Goal: Check status: Check status

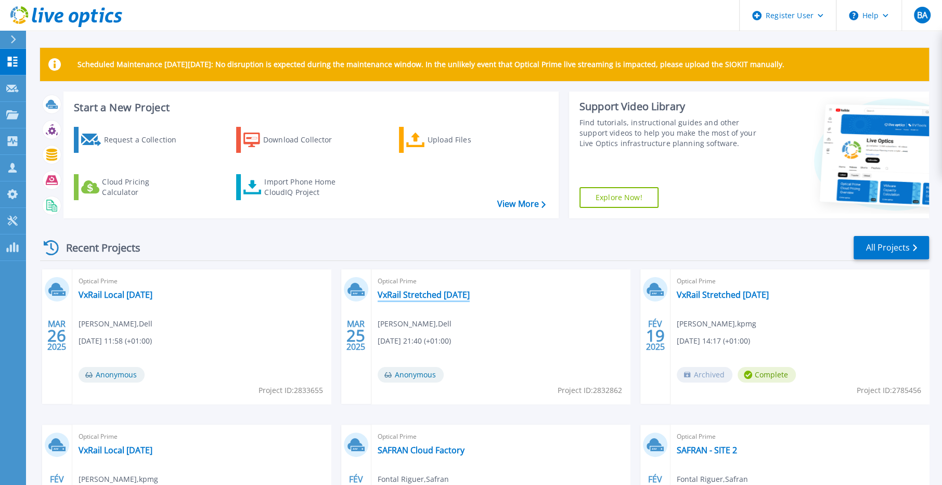
click at [433, 297] on link "VxRail Stretched [DATE]" at bounding box center [424, 295] width 92 height 10
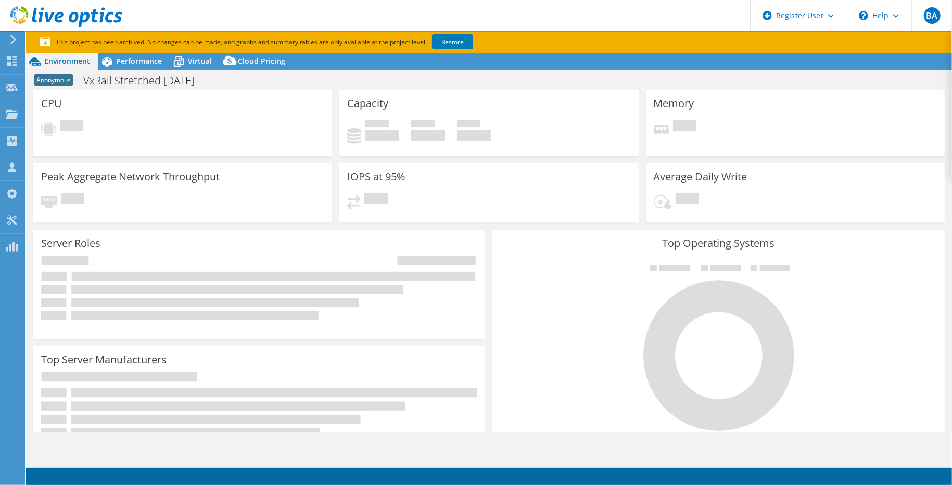
select select "USD"
select select "EUFrankfurt"
select select "EUR"
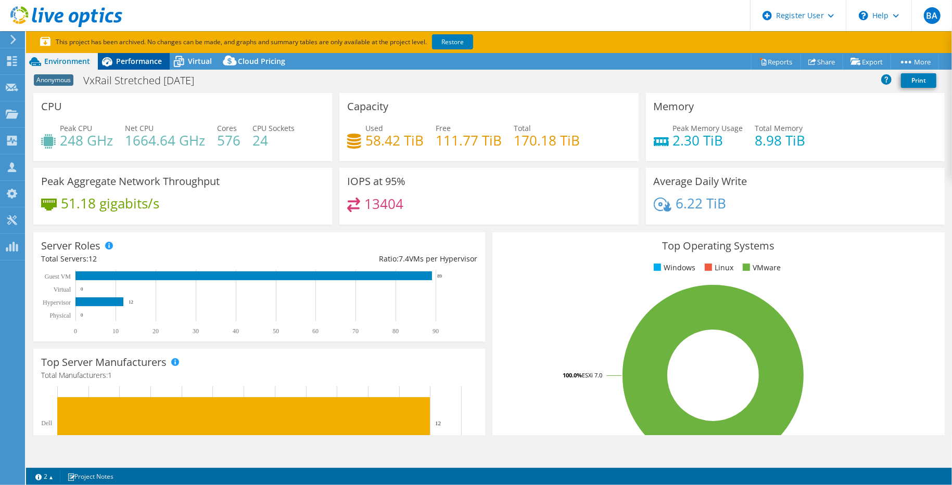
click at [145, 62] on span "Performance" at bounding box center [139, 61] width 46 height 10
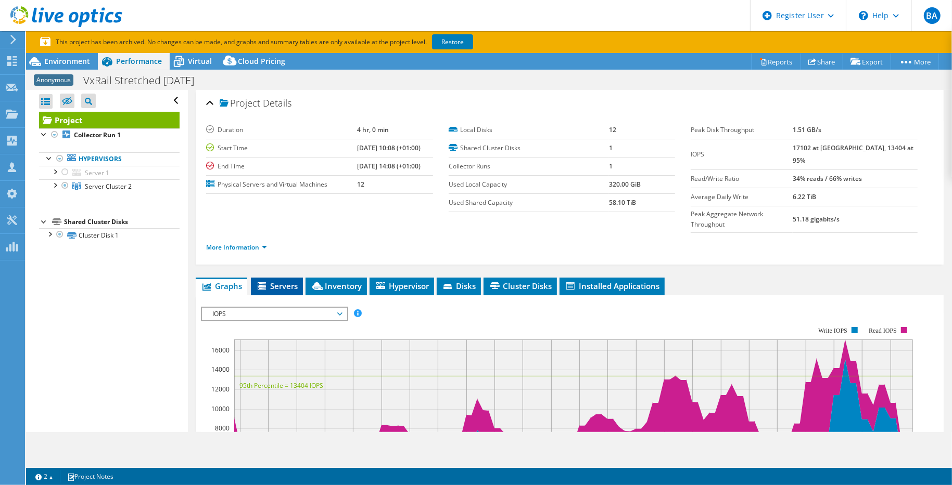
click at [290, 281] on span "Servers" at bounding box center [277, 286] width 42 height 10
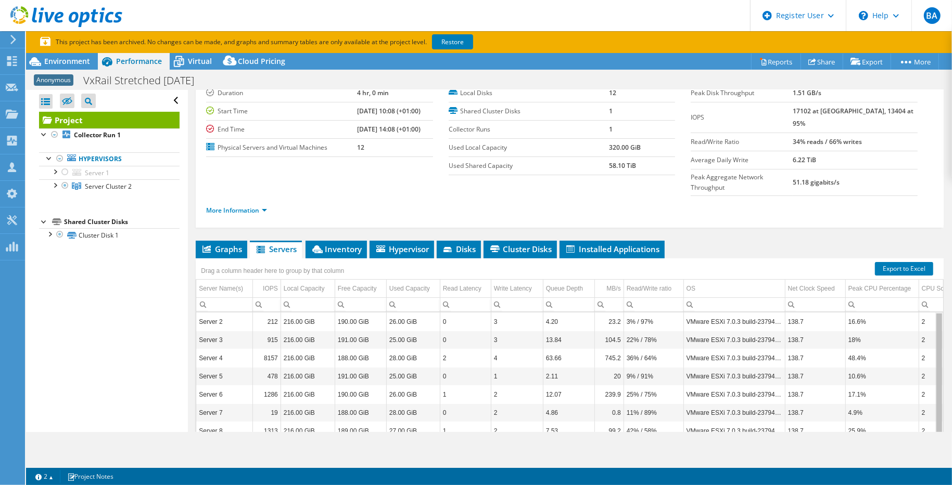
drag, startPoint x: 931, startPoint y: 302, endPoint x: 903, endPoint y: 285, distance: 32.7
click at [903, 286] on body "BA Dell User Benjamin Auvinet Benjamin.Auvinet@Dell.com Dell My Profile Log Out…" at bounding box center [476, 242] width 952 height 485
click at [56, 186] on div at bounding box center [54, 184] width 10 height 10
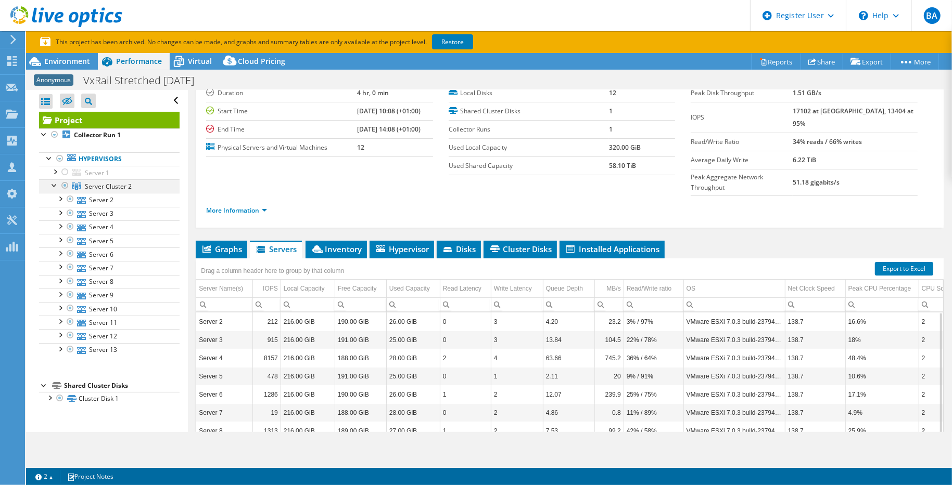
click at [56, 186] on div at bounding box center [54, 184] width 10 height 10
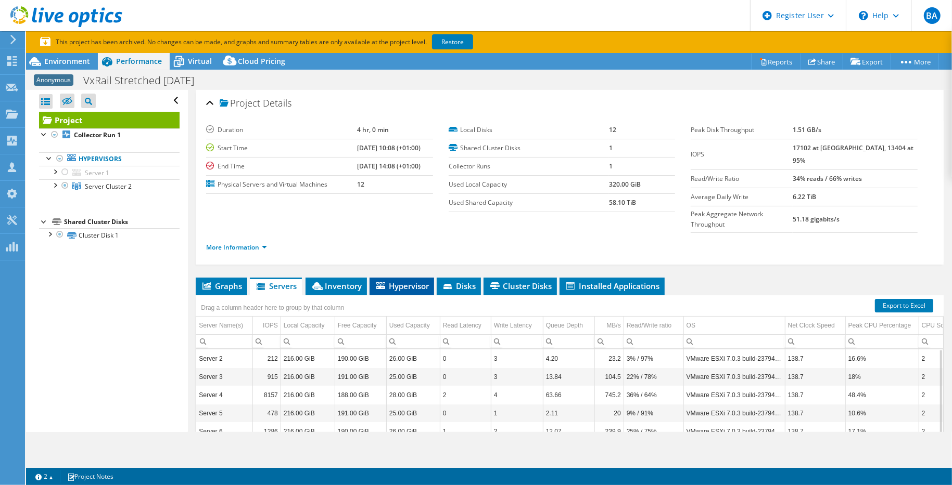
click at [408, 281] on span "Hypervisor" at bounding box center [402, 286] width 54 height 10
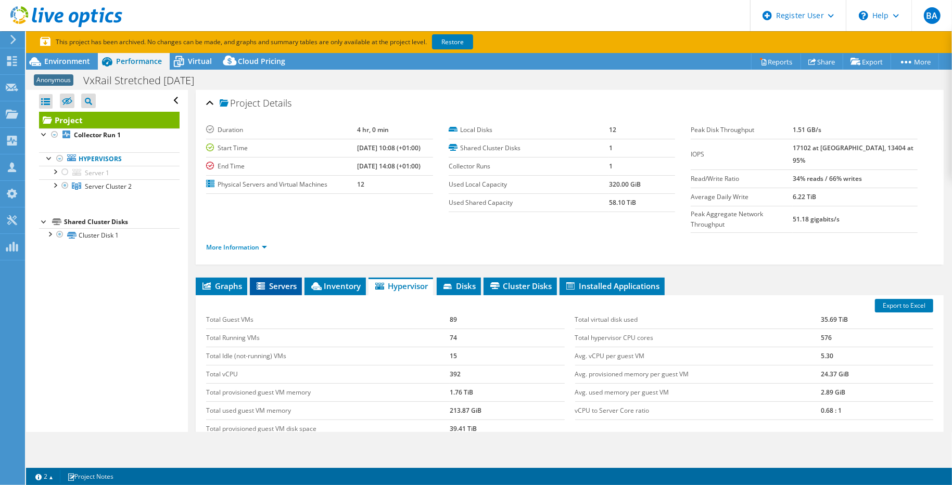
click at [285, 281] on span "Servers" at bounding box center [276, 286] width 42 height 10
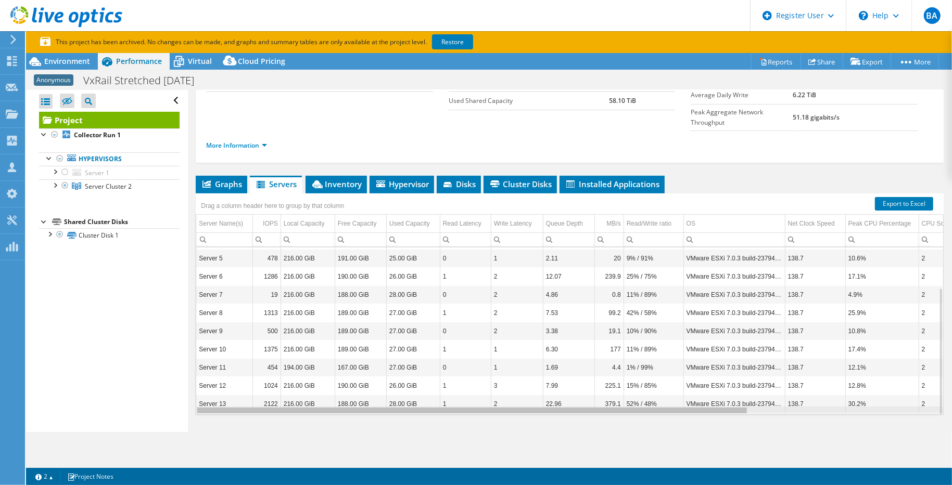
drag, startPoint x: 446, startPoint y: 390, endPoint x: 422, endPoint y: 352, distance: 44.6
click at [414, 382] on body "BA Dell User Benjamin Auvinet Benjamin.Auvinet@Dell.com Dell My Profile Log Out…" at bounding box center [476, 242] width 952 height 485
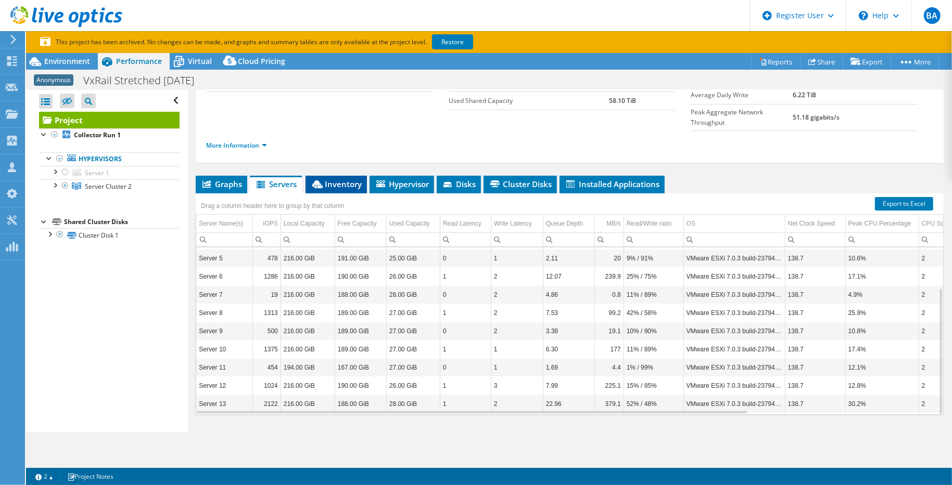
click at [334, 179] on span "Inventory" at bounding box center [336, 184] width 51 height 10
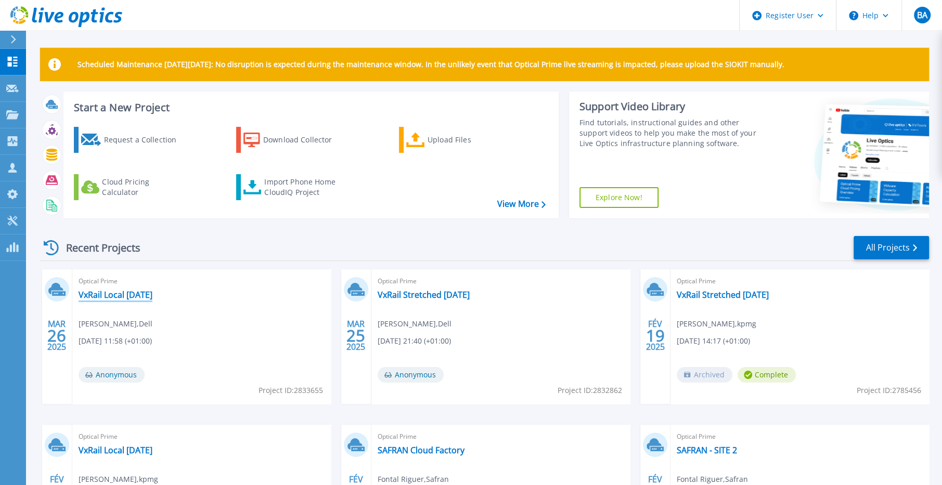
click at [140, 295] on link "VxRail Local [DATE]" at bounding box center [116, 295] width 74 height 10
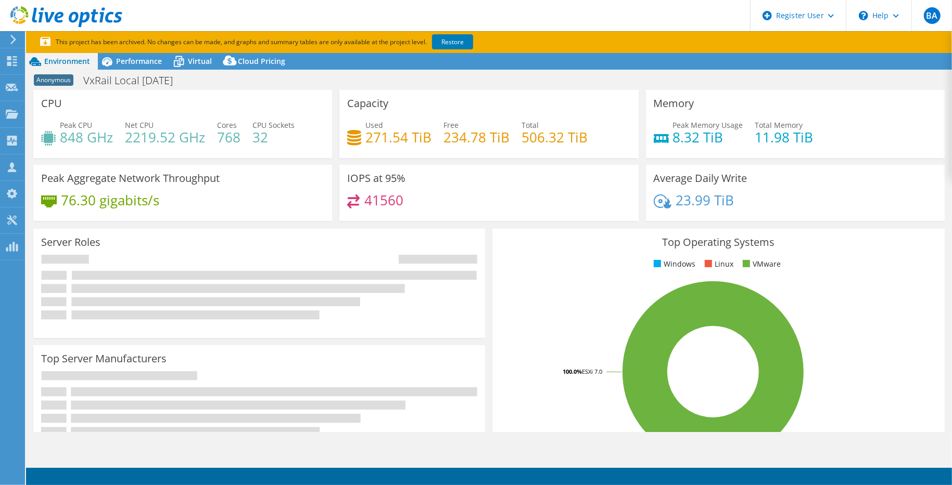
select select "EUFrankfurt"
select select "EUR"
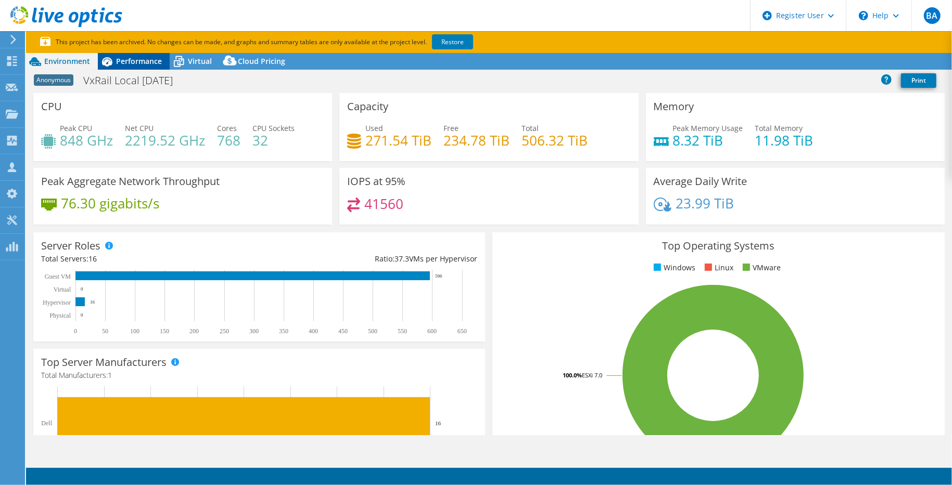
click at [149, 64] on span "Performance" at bounding box center [139, 61] width 46 height 10
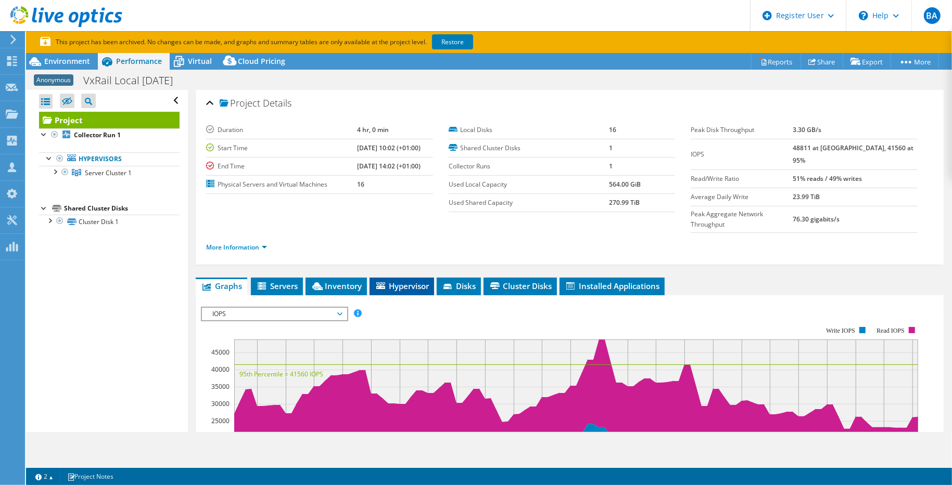
click at [406, 278] on li "Hypervisor" at bounding box center [401, 287] width 65 height 18
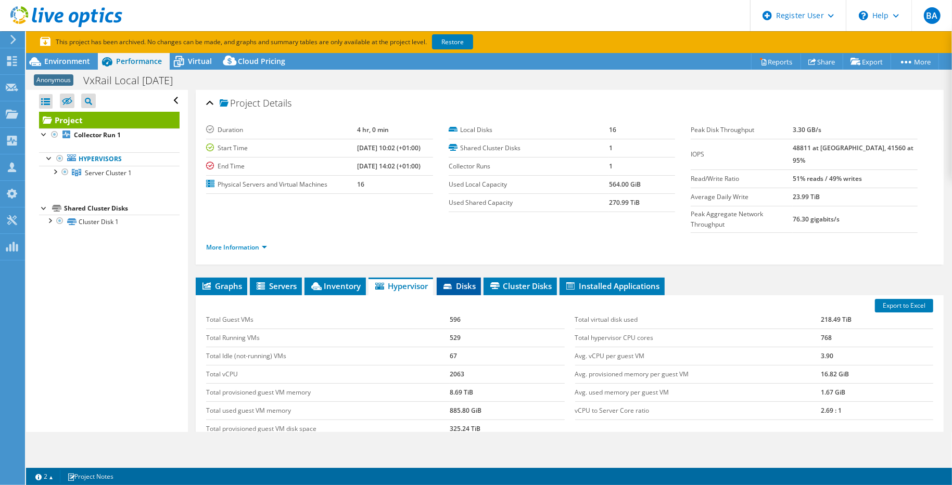
scroll to position [102, 0]
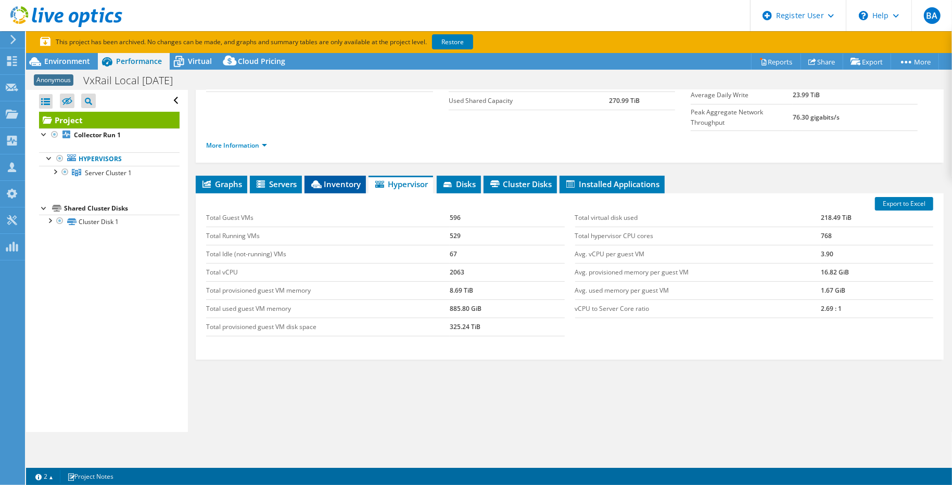
click at [344, 179] on span "Inventory" at bounding box center [335, 184] width 51 height 10
